Goal: Browse casually: Explore the website without a specific task or goal

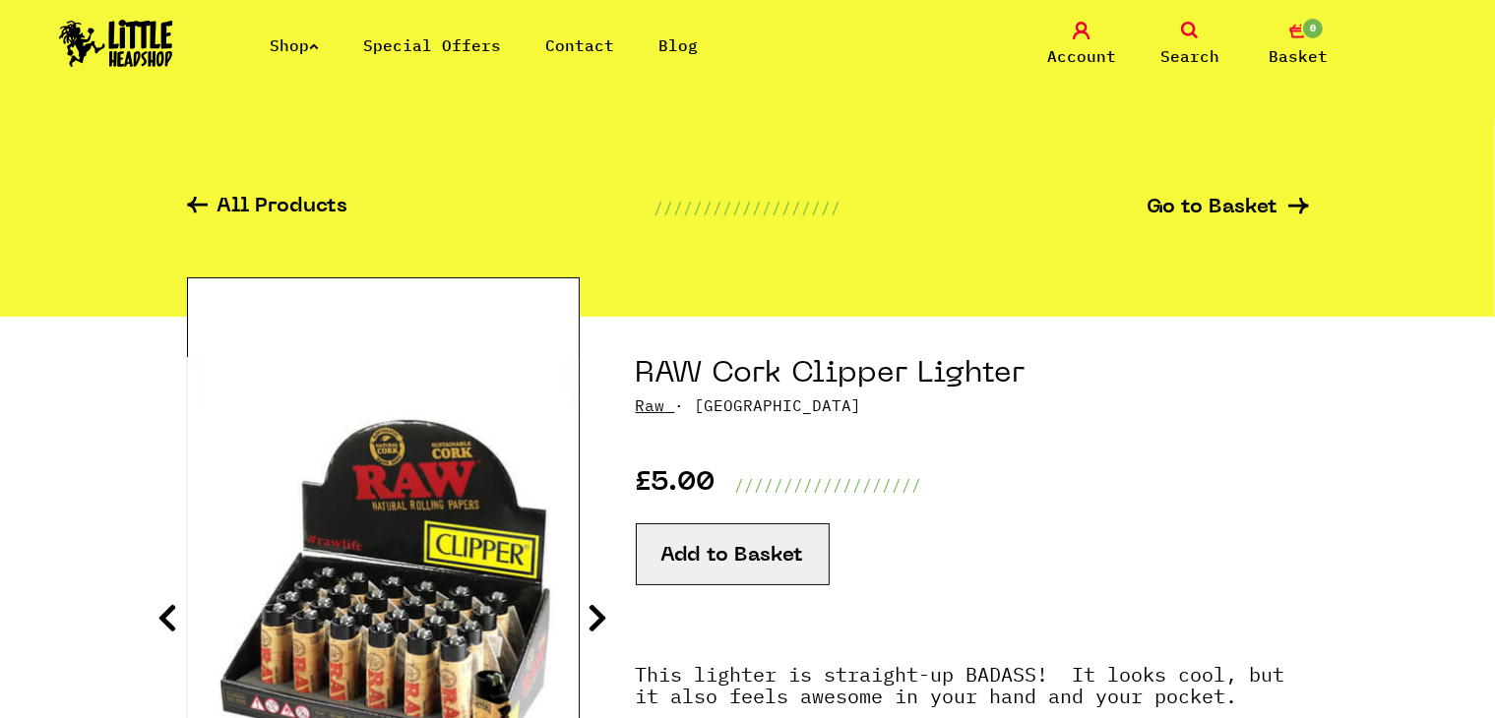
click at [138, 46] on img at bounding box center [116, 43] width 114 height 47
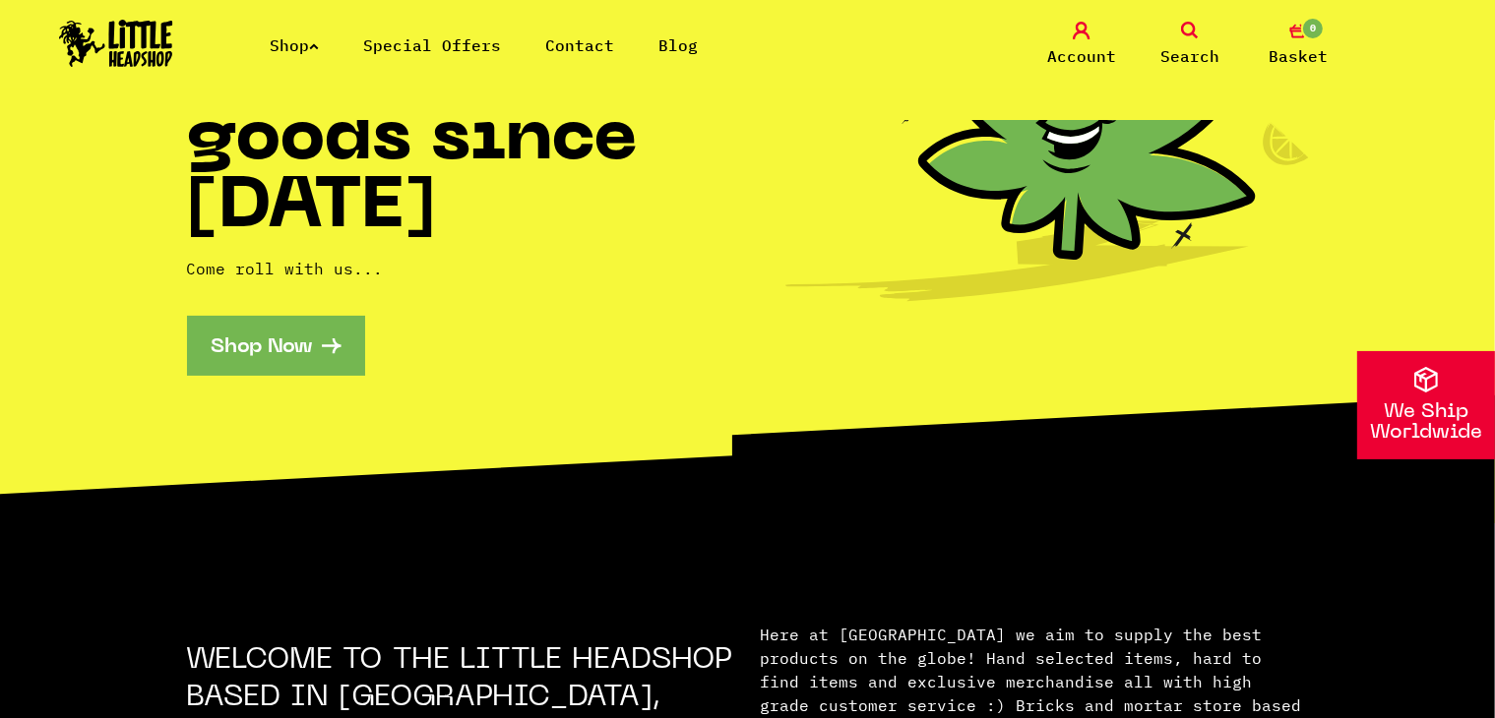
scroll to position [508, 0]
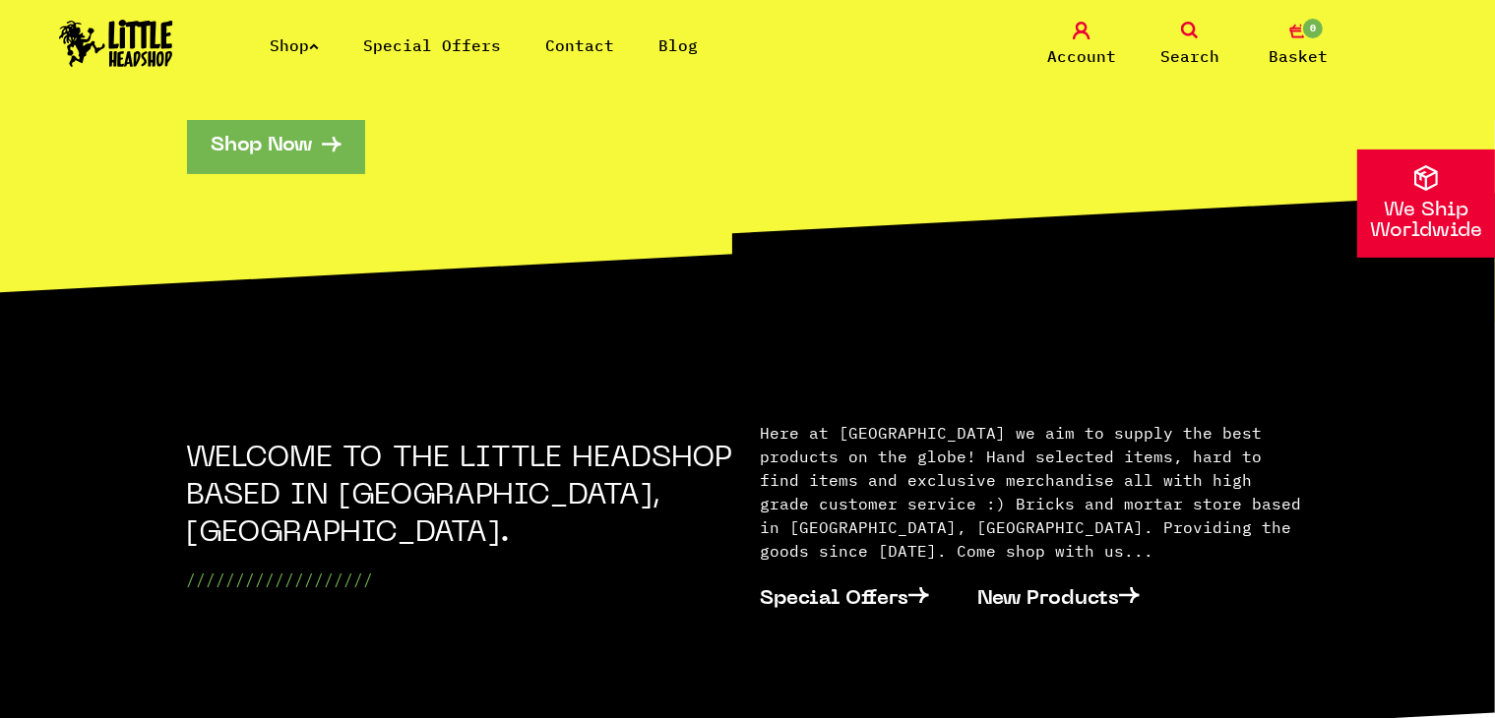
click at [240, 153] on link "Shop Now" at bounding box center [276, 144] width 178 height 60
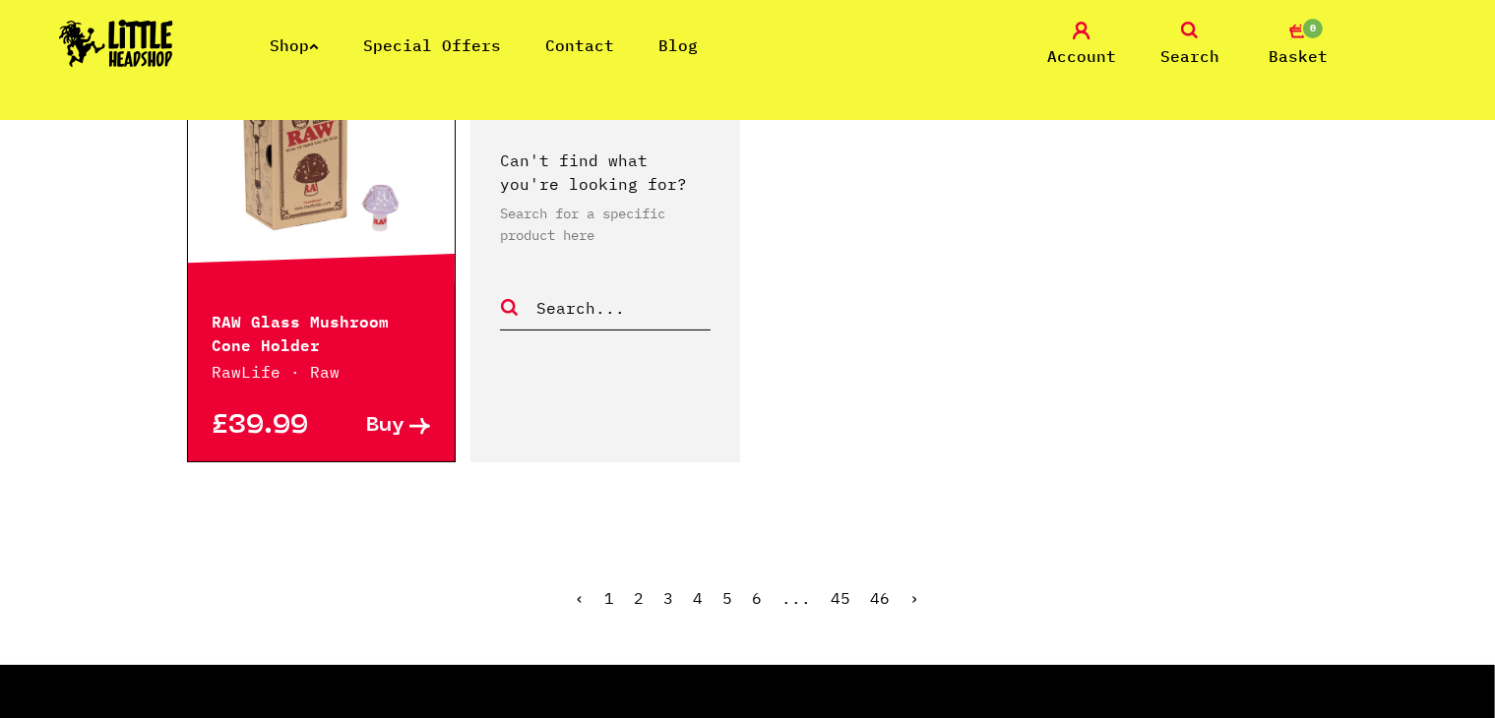
scroll to position [3224, 0]
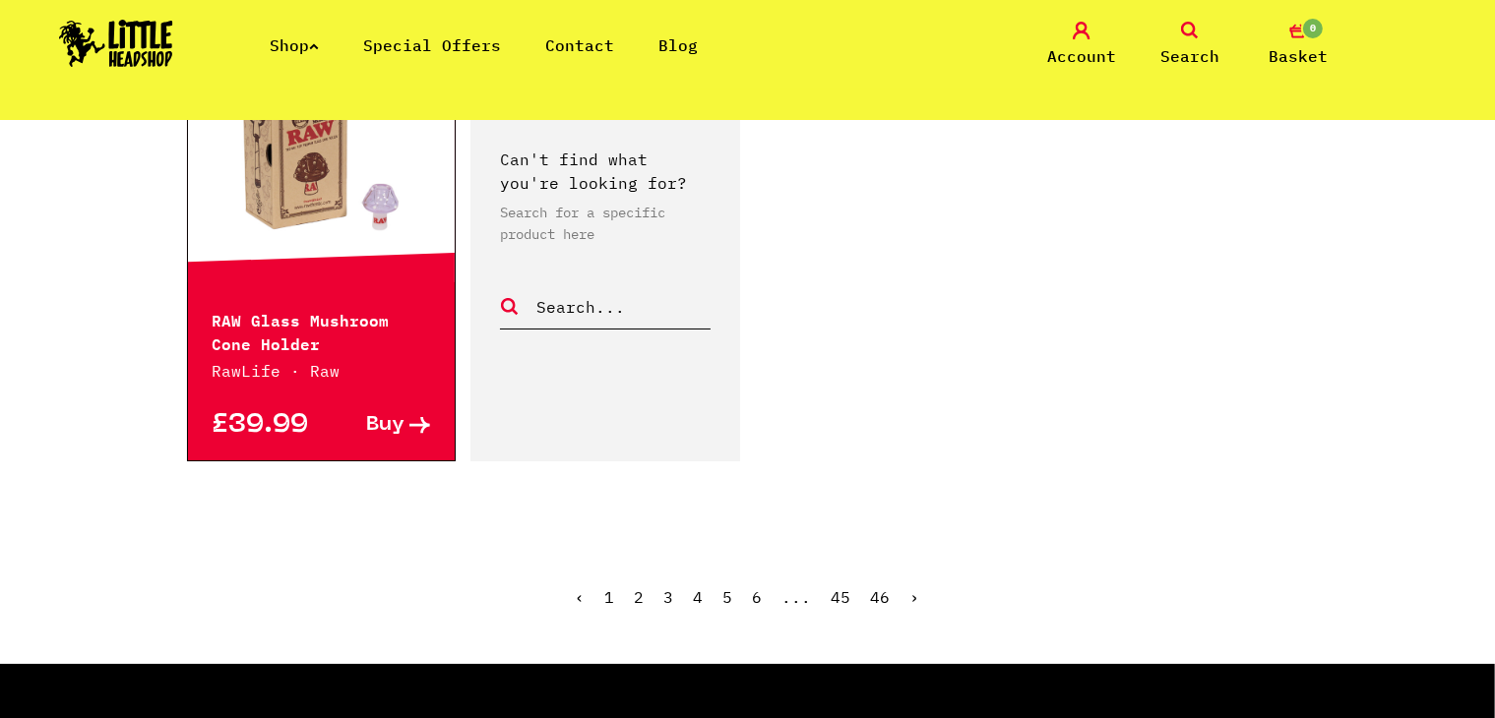
click at [642, 587] on link "2" at bounding box center [640, 597] width 10 height 20
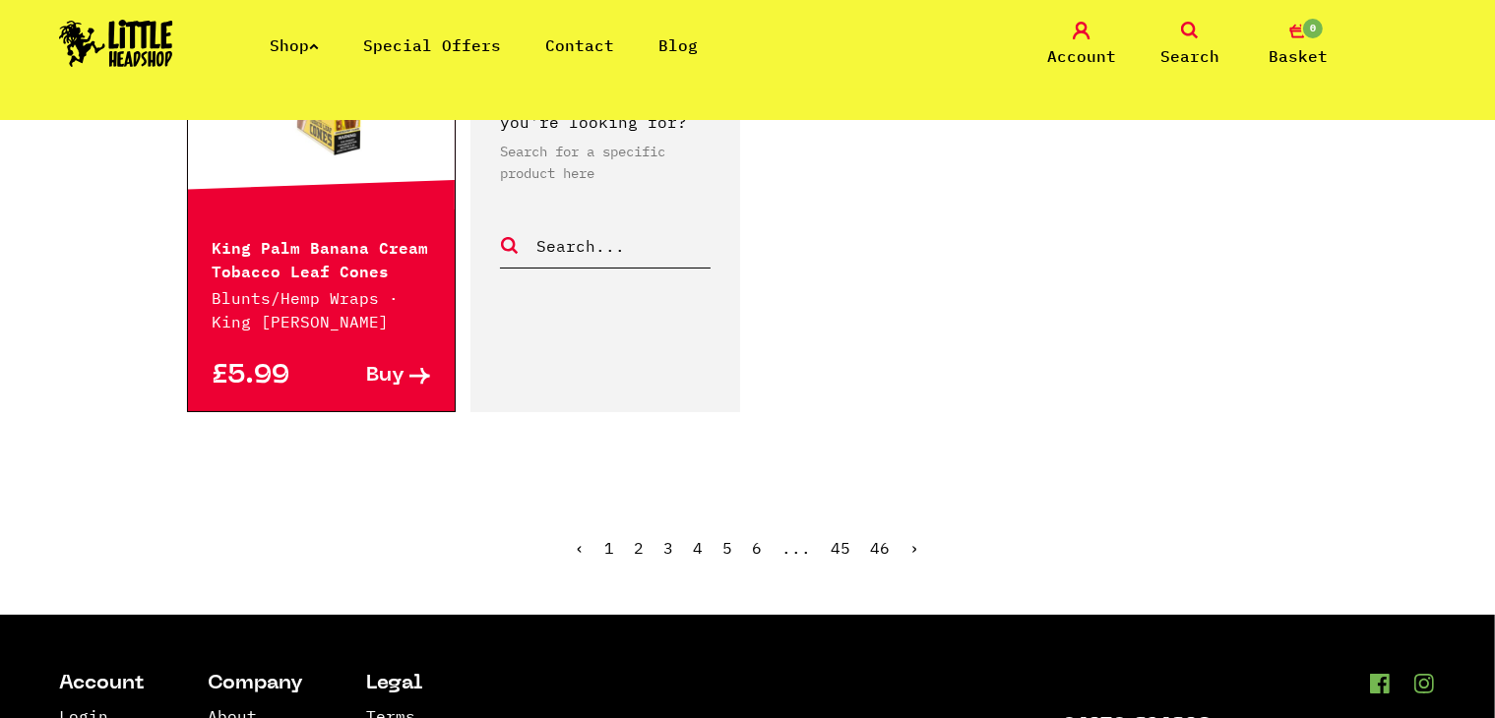
scroll to position [3211, 0]
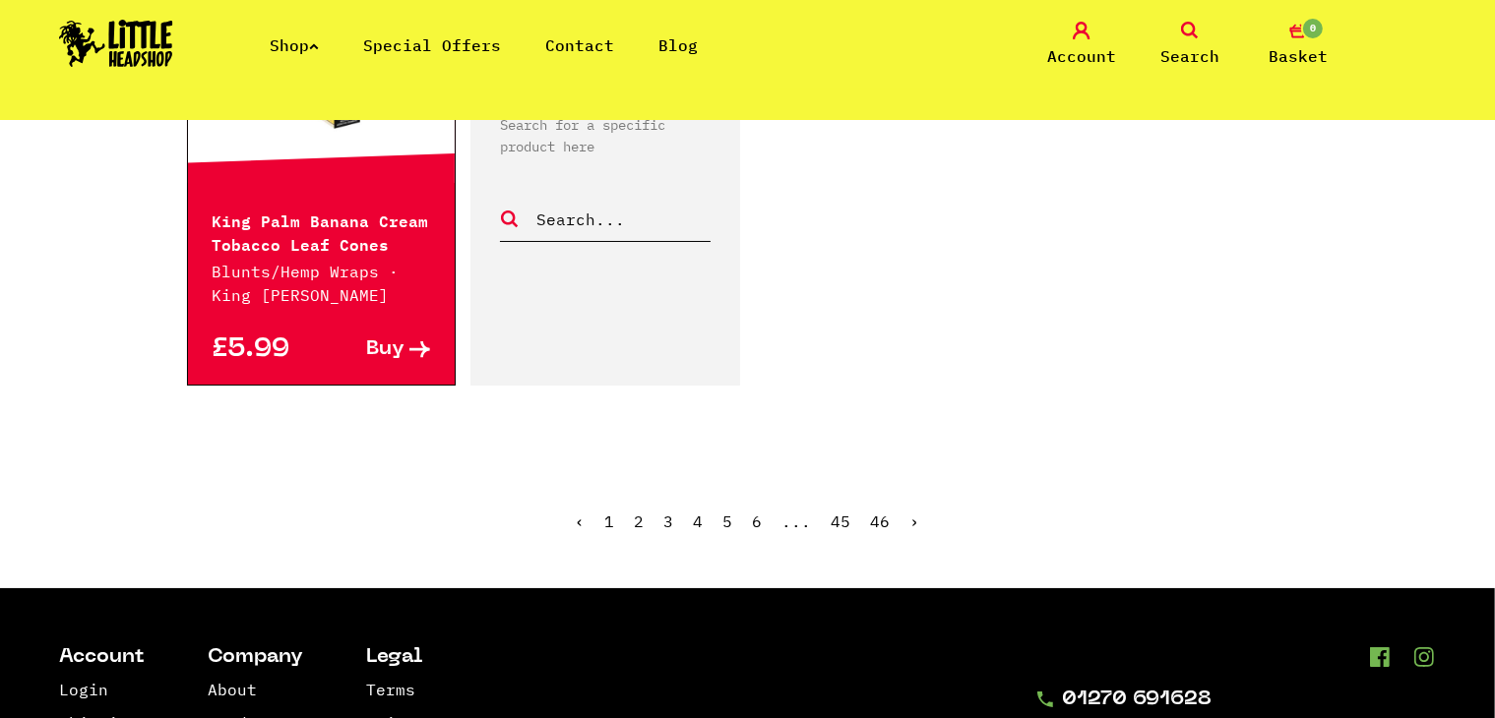
click at [670, 517] on link "3" at bounding box center [669, 522] width 10 height 20
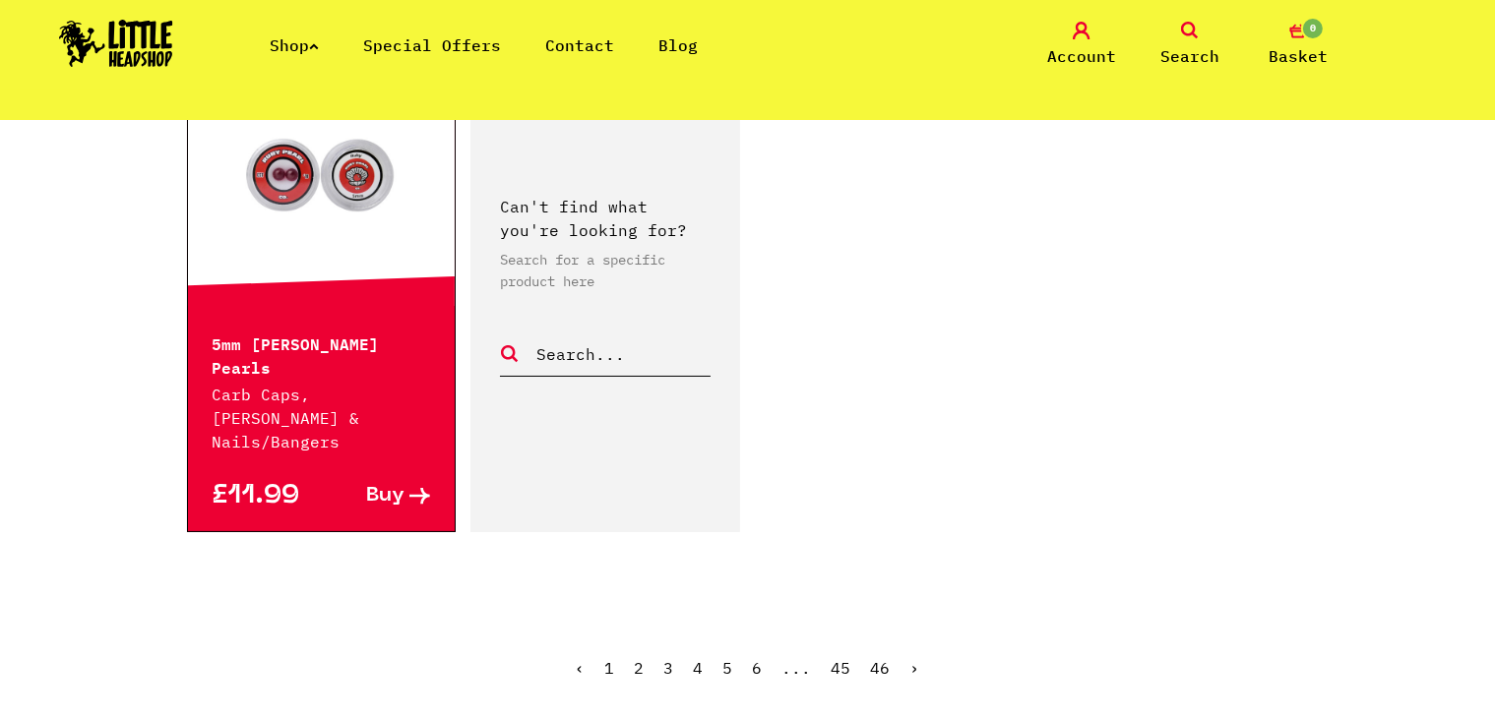
scroll to position [3202, 0]
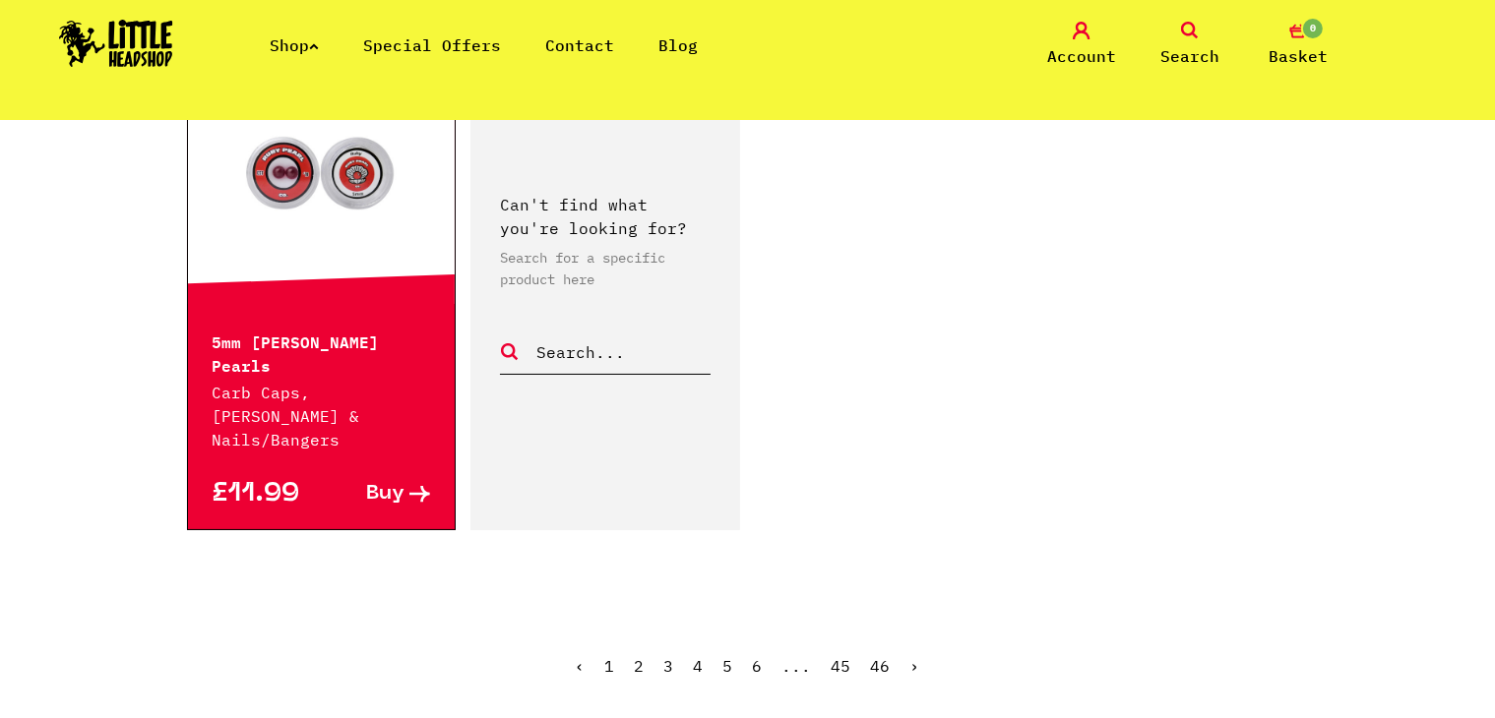
click at [702, 656] on link "4" at bounding box center [699, 666] width 10 height 20
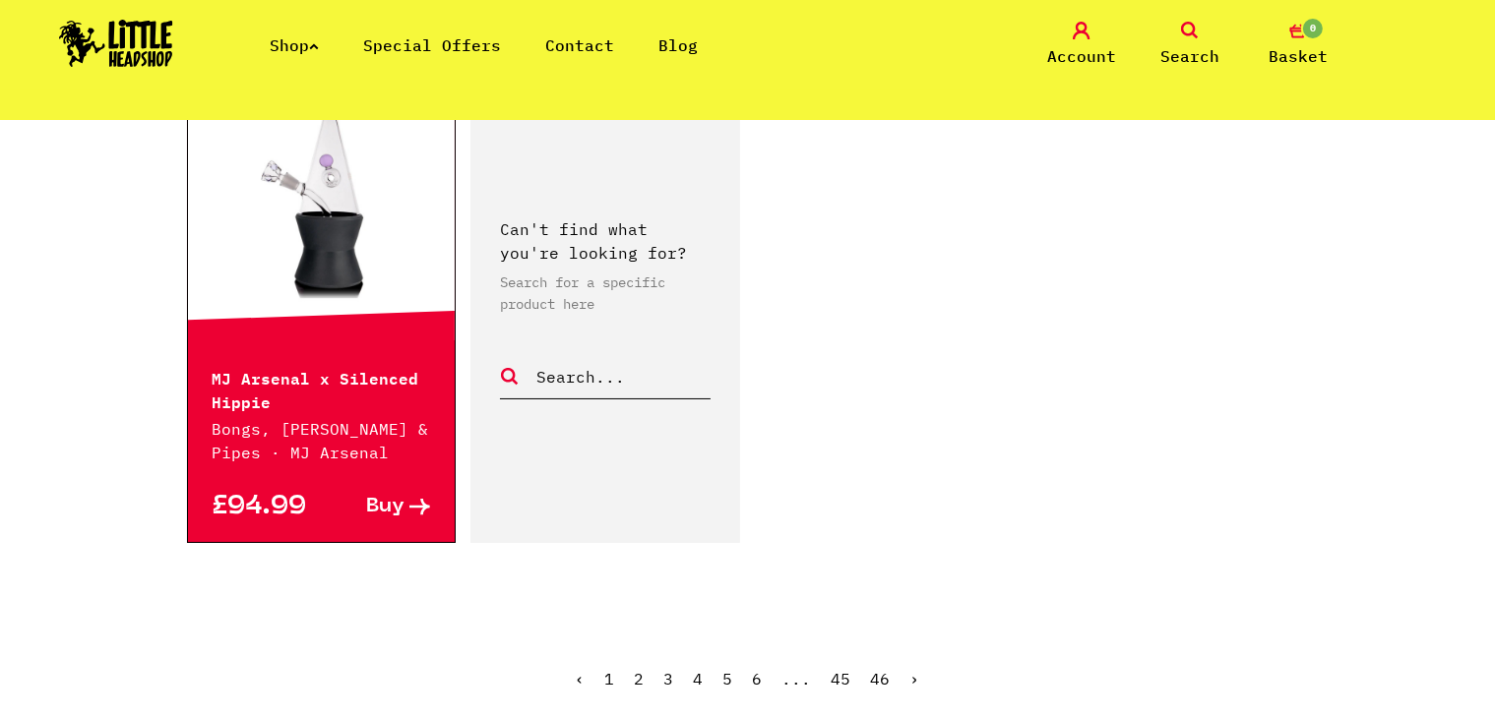
scroll to position [3109, 0]
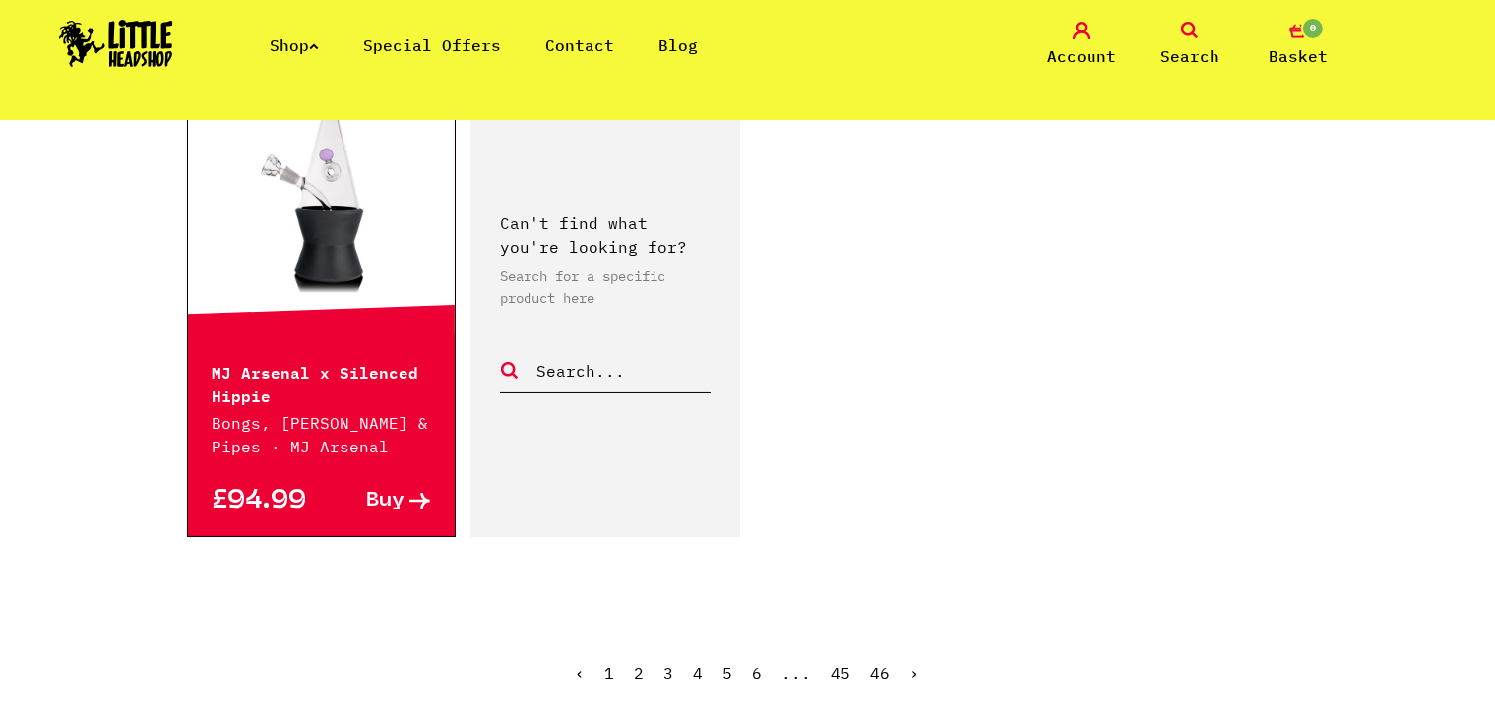
click at [732, 663] on link "5" at bounding box center [728, 673] width 10 height 20
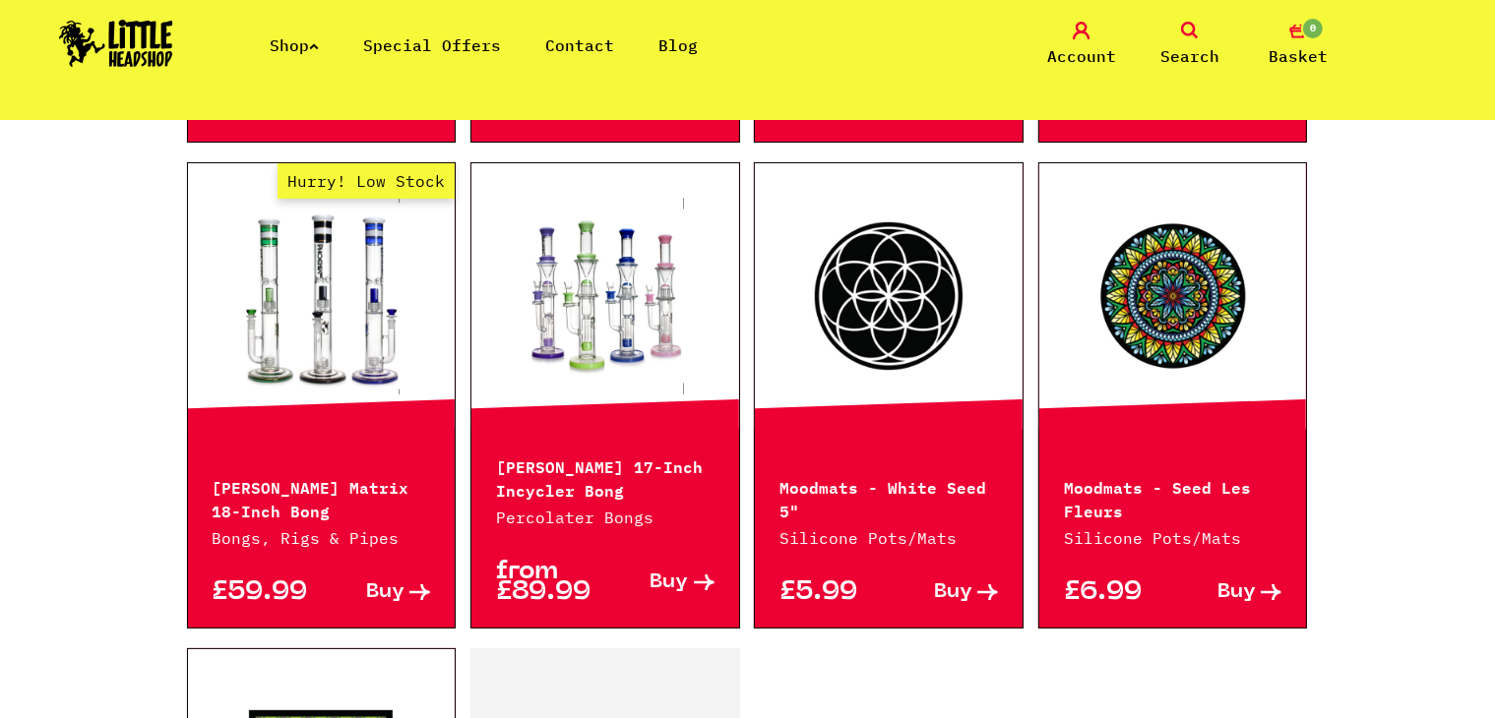
scroll to position [2467, 0]
